Goal: Subscribe to service/newsletter

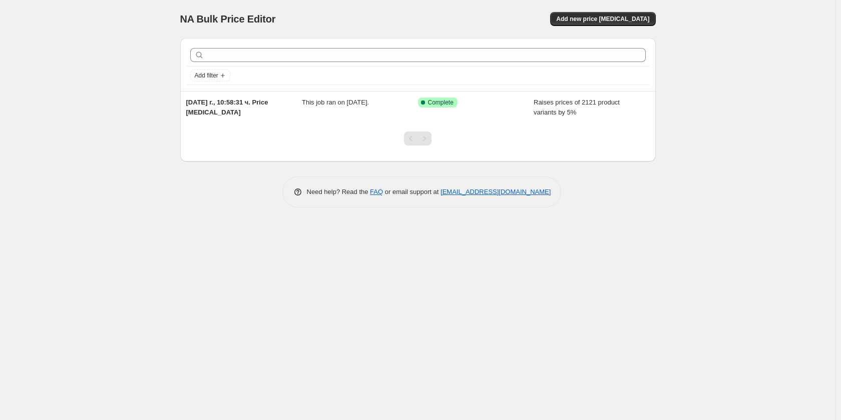
click at [232, 18] on span "NA Bulk Price Editor" at bounding box center [228, 19] width 96 height 11
click at [231, 18] on span "NA Bulk Price Editor" at bounding box center [228, 19] width 96 height 11
click at [265, 278] on div "NA Bulk Price Editor. This page is ready NA Bulk Price Editor Add new price cha…" at bounding box center [417, 210] width 835 height 420
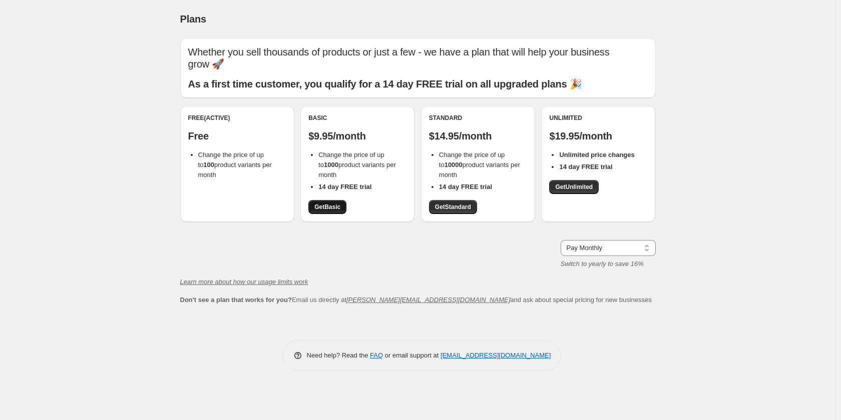
click at [325, 209] on span "Get Basic" at bounding box center [327, 207] width 26 height 8
